Goal: Task Accomplishment & Management: Manage account settings

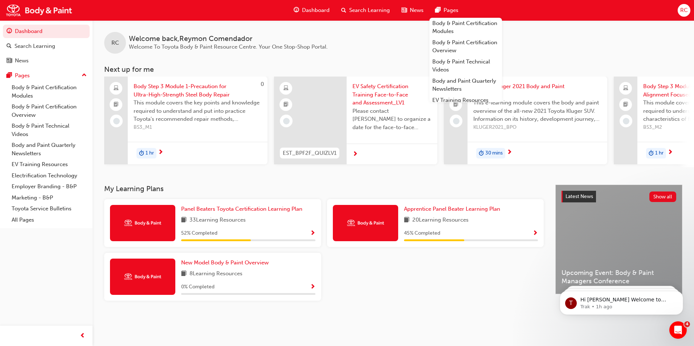
click at [682, 9] on span "RC" at bounding box center [684, 10] width 8 height 8
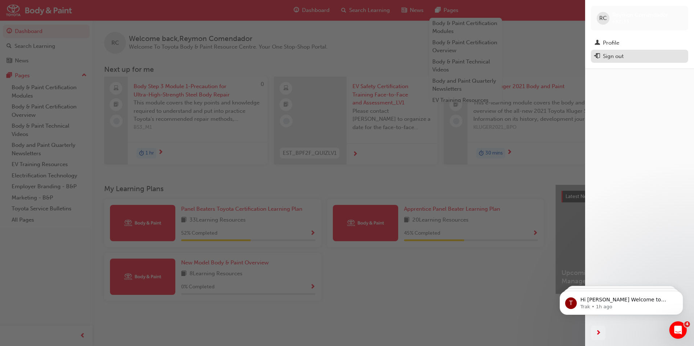
click at [623, 57] on div "Sign out" at bounding box center [613, 56] width 21 height 8
